Goal: Task Accomplishment & Management: Manage account settings

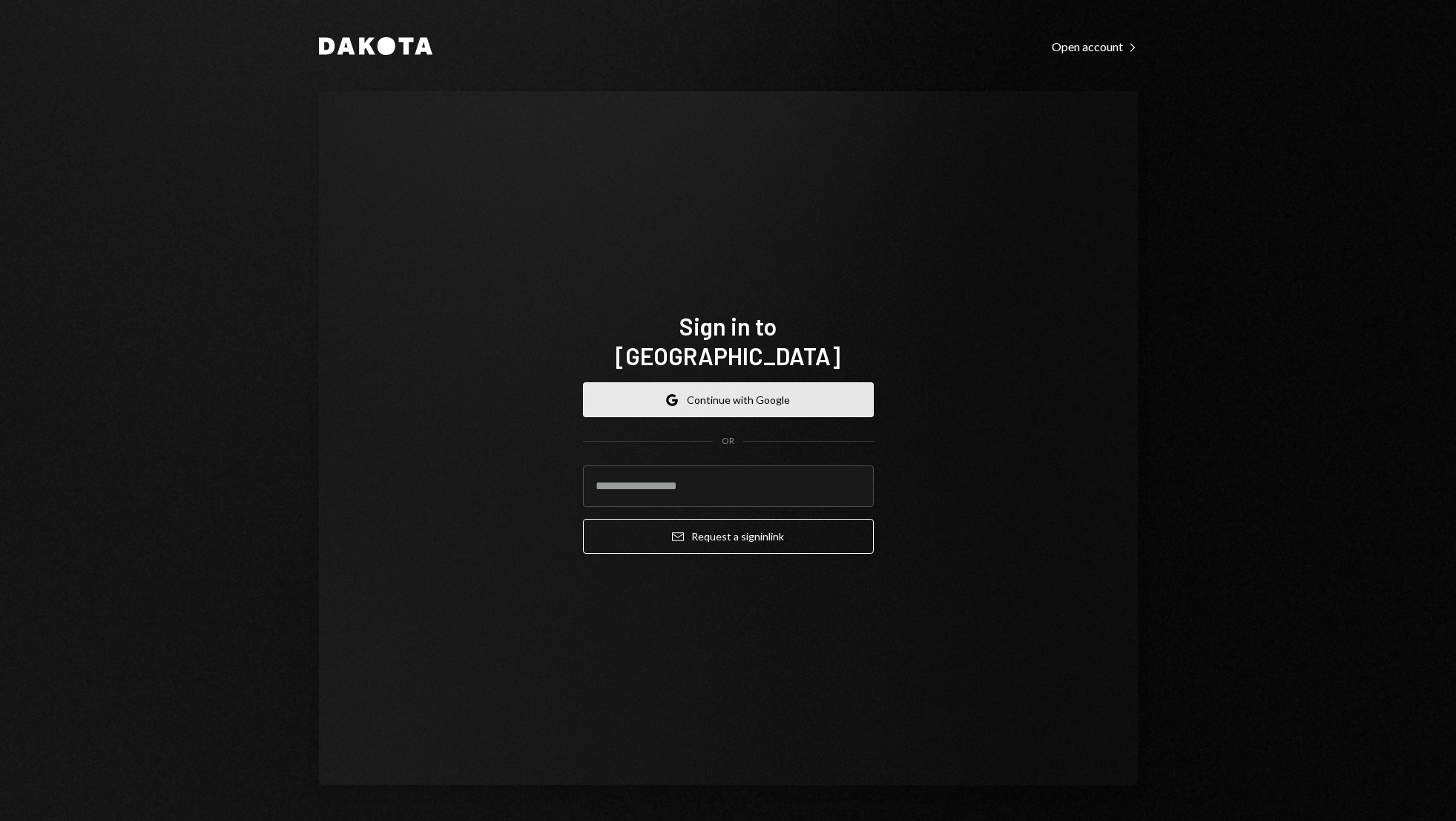
click at [682, 382] on button "Google Continue with Google" at bounding box center [729, 400] width 291 height 35
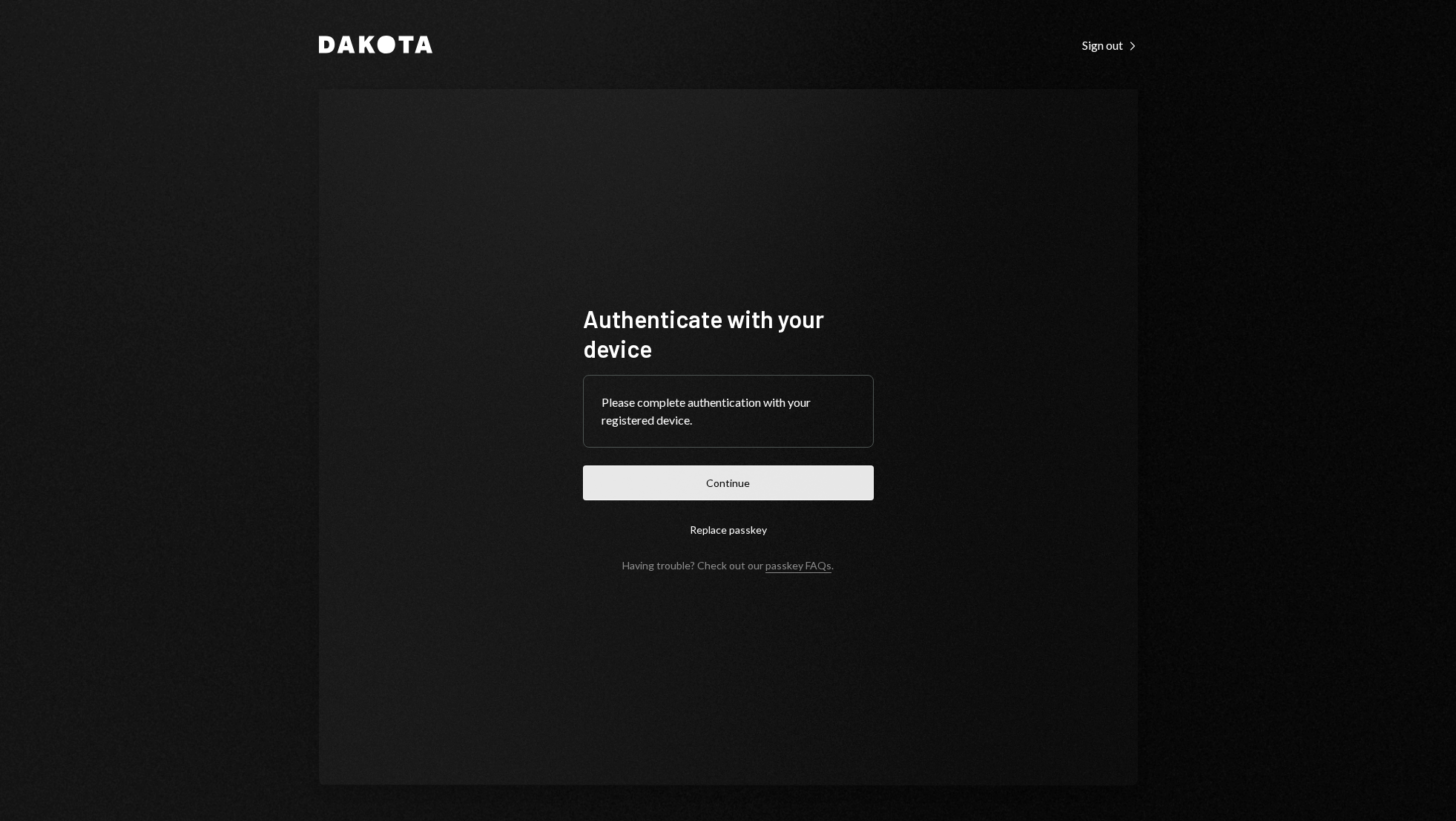
click at [672, 480] on button "Continue" at bounding box center [729, 482] width 291 height 35
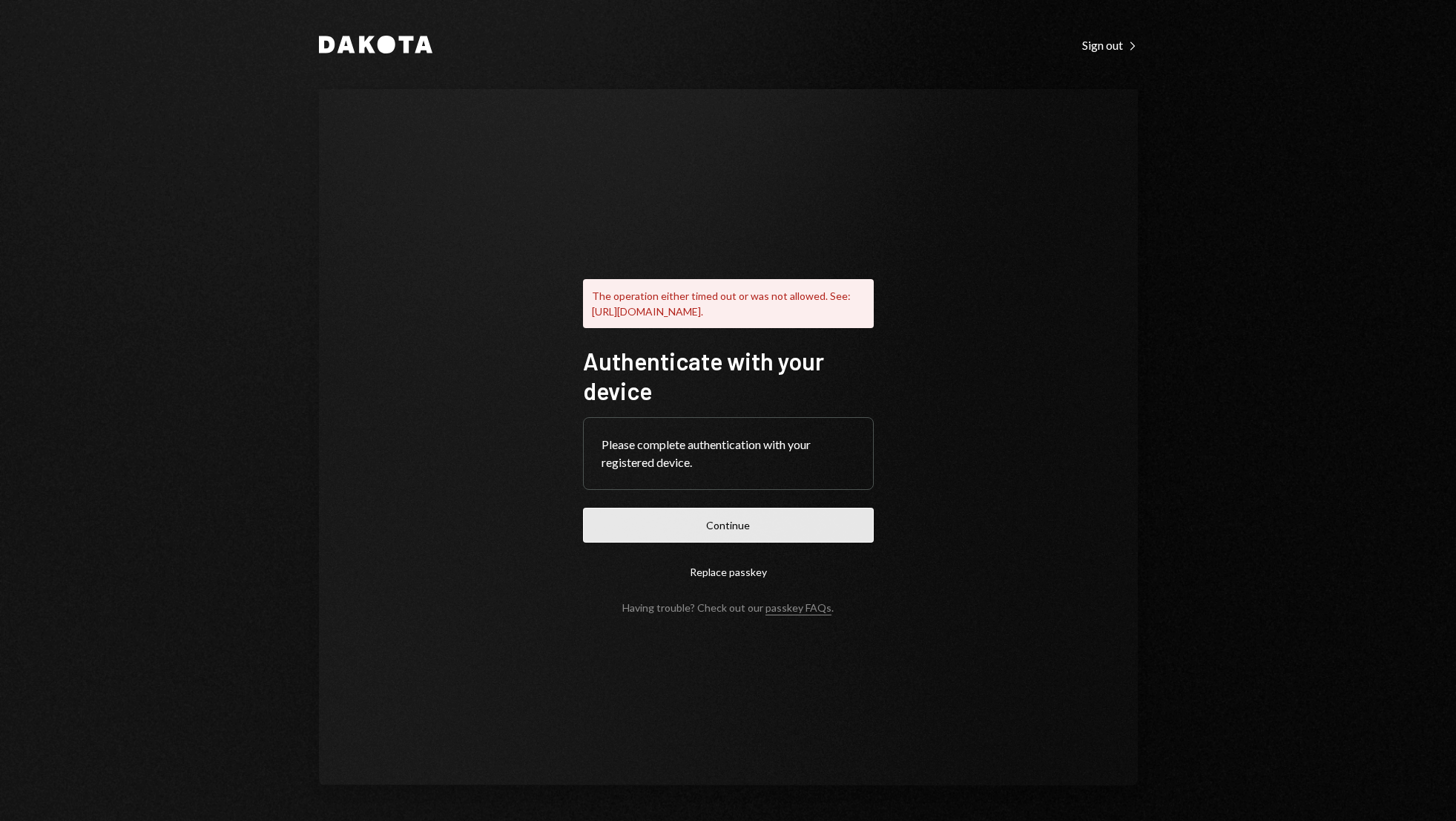
click at [723, 543] on button "Continue" at bounding box center [729, 525] width 291 height 35
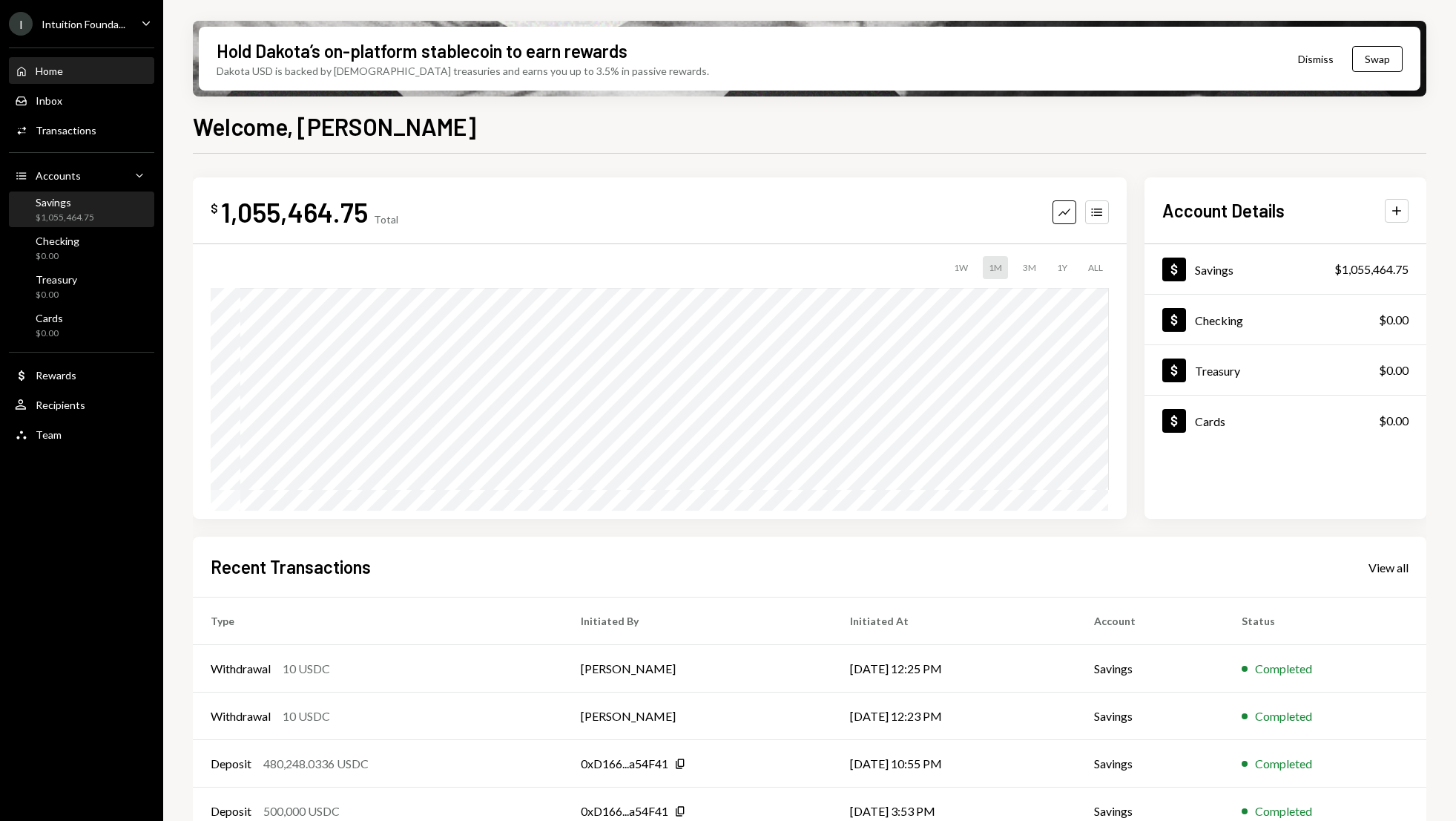
click at [90, 203] on div "Savings" at bounding box center [65, 202] width 59 height 13
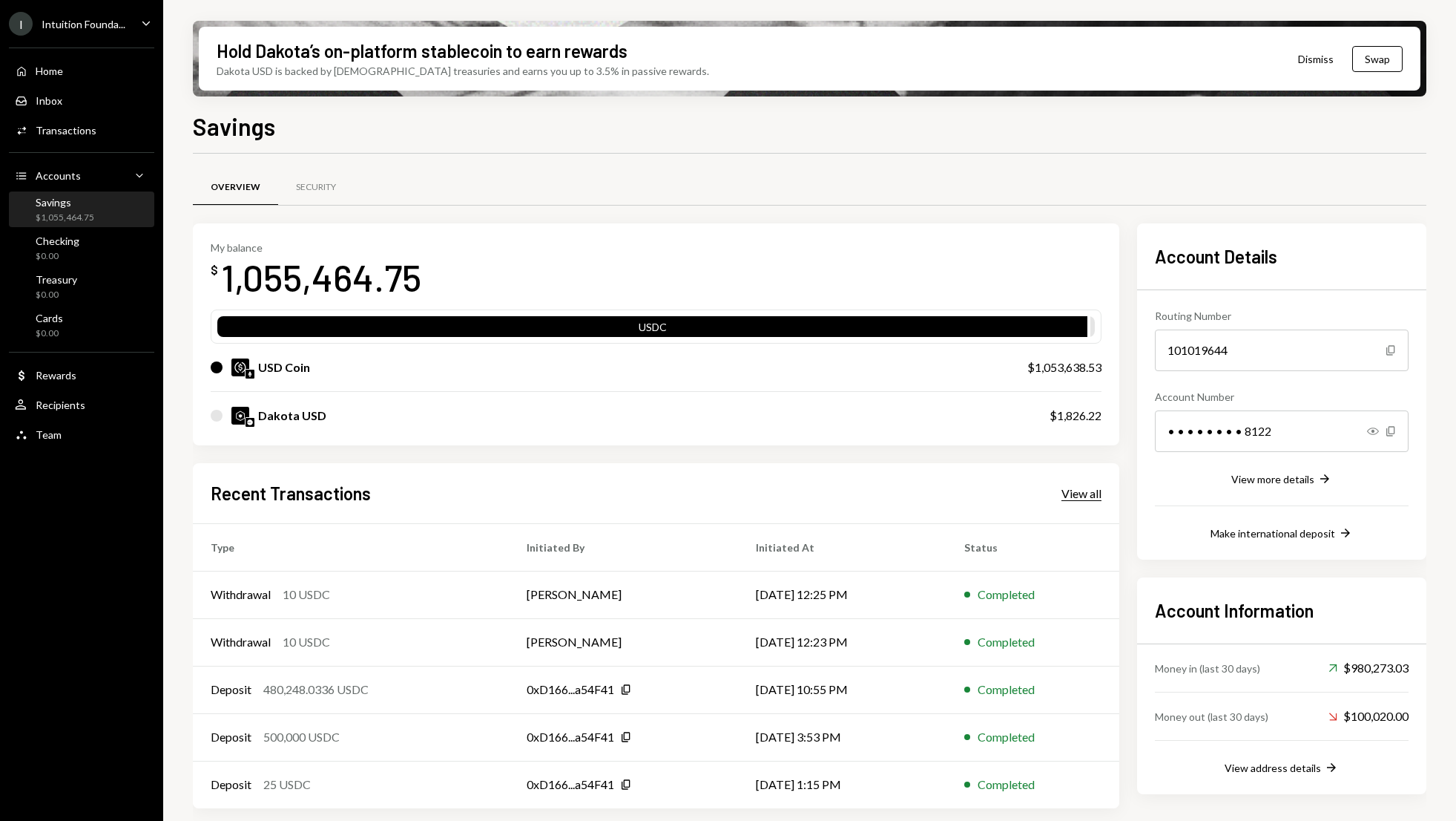
click at [1081, 490] on div "View all" at bounding box center [1081, 494] width 40 height 15
